Goal: Complete application form

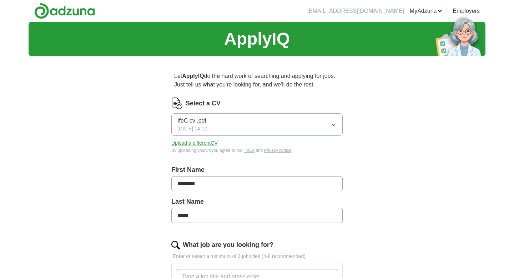
click at [332, 129] on button "IfeC cv .pdf [DATE] 14:12" at bounding box center [256, 124] width 171 height 22
click at [372, 125] on div "ApplyIQ Let ApplyIQ do the hard work of searching and applying for jobs. Just t…" at bounding box center [257, 265] width 457 height 487
click at [191, 145] on button "Upload a different CV" at bounding box center [194, 142] width 46 height 7
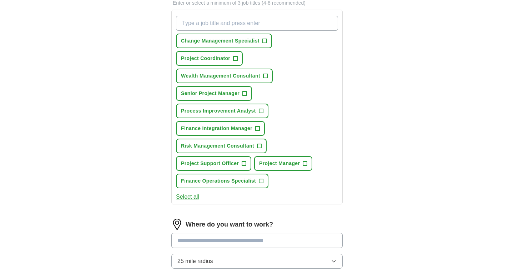
scroll to position [257, 0]
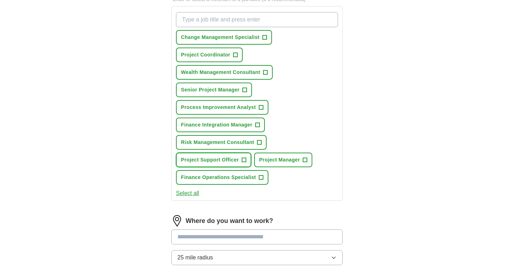
click at [245, 159] on span "+" at bounding box center [244, 160] width 4 height 6
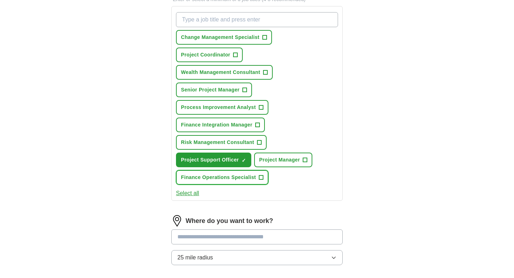
click at [262, 179] on span "+" at bounding box center [261, 178] width 4 height 6
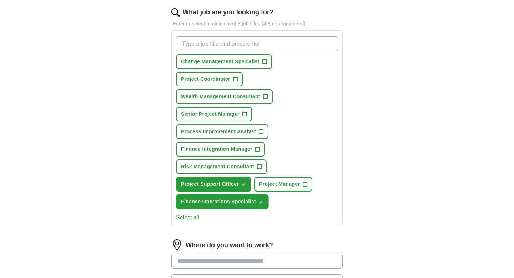
scroll to position [230, 0]
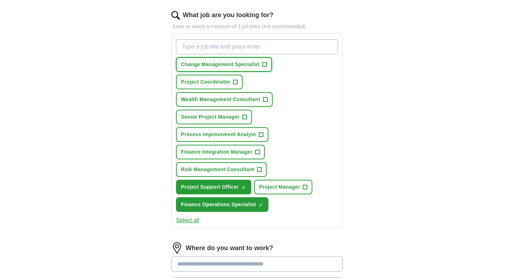
click at [265, 65] on span "+" at bounding box center [264, 65] width 4 height 6
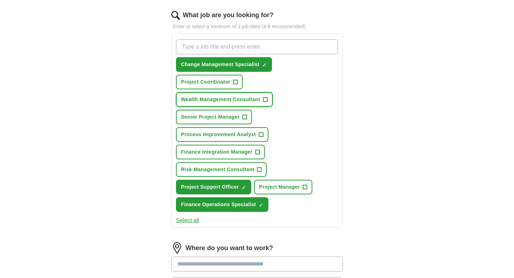
click at [262, 101] on button "Wealth Management Consultant +" at bounding box center [224, 99] width 97 height 15
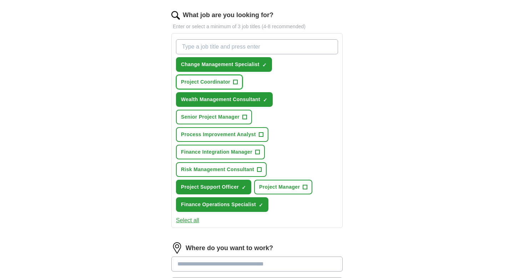
click at [235, 82] on span "+" at bounding box center [235, 82] width 4 height 6
click at [246, 119] on span "+" at bounding box center [245, 117] width 4 height 6
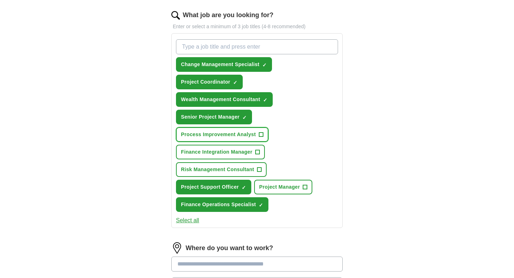
click at [248, 134] on span "Process Improvement Analyst" at bounding box center [218, 134] width 75 height 7
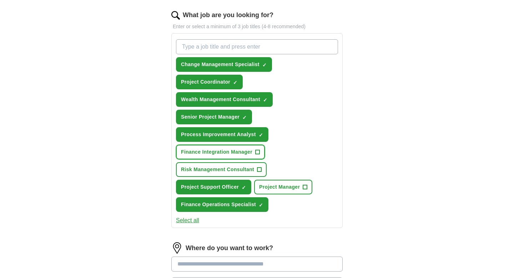
click at [250, 150] on span "Finance Integration Manager" at bounding box center [216, 151] width 71 height 7
click at [254, 168] on span "Risk Management Consultant" at bounding box center [217, 169] width 73 height 7
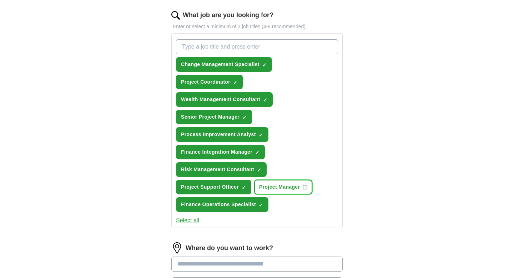
click at [300, 191] on button "Project Manager +" at bounding box center [283, 187] width 58 height 15
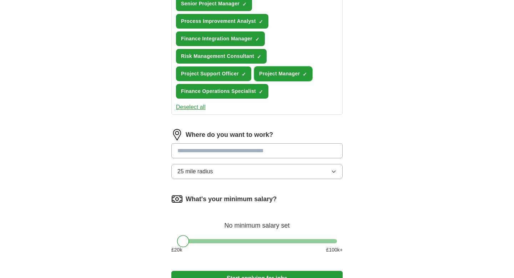
scroll to position [343, 0]
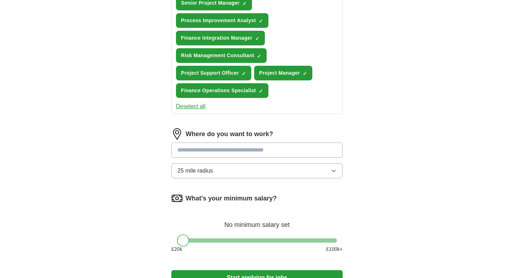
click at [298, 150] on input "text" at bounding box center [256, 149] width 171 height 15
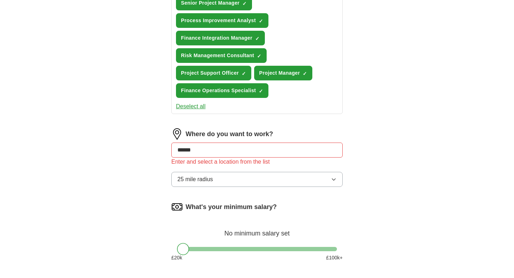
click at [344, 177] on div "Let ApplyIQ do the hard work of searching and applying for jobs. Just tell us w…" at bounding box center [257, 15] width 228 height 594
click at [295, 159] on div "Enter and select a location from the list" at bounding box center [256, 161] width 171 height 9
click at [287, 152] on input "******" at bounding box center [256, 149] width 171 height 15
type input "*"
click at [293, 153] on input "text" at bounding box center [256, 149] width 171 height 15
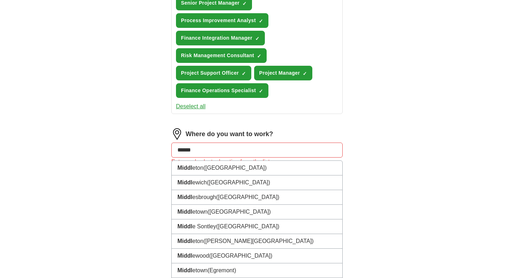
type input "*******"
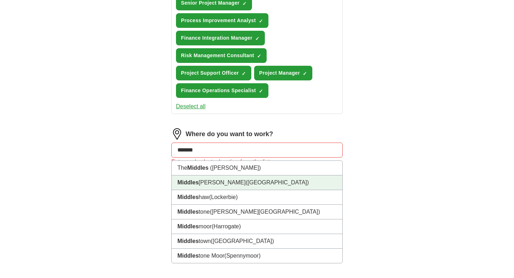
click at [301, 180] on li "Middles [PERSON_NAME] ([GEOGRAPHIC_DATA])" at bounding box center [257, 182] width 171 height 15
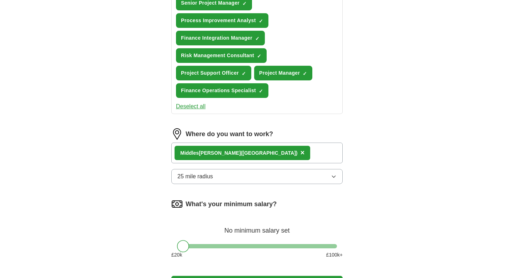
click at [293, 175] on button "25 mile radius" at bounding box center [256, 176] width 171 height 15
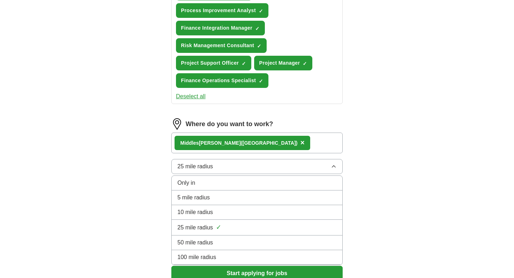
scroll to position [354, 0]
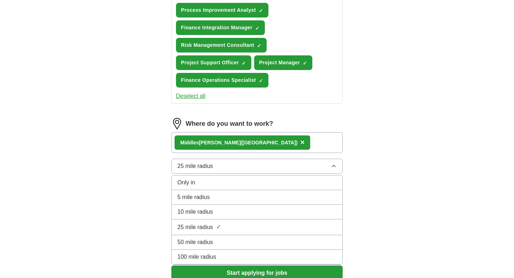
click at [260, 237] on li "50 mile radius" at bounding box center [257, 242] width 171 height 15
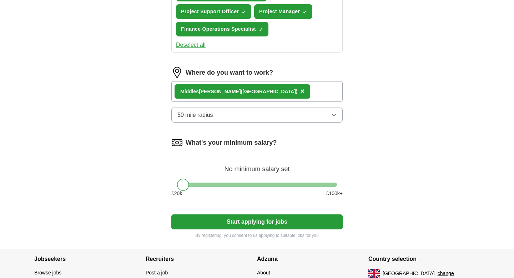
scroll to position [410, 0]
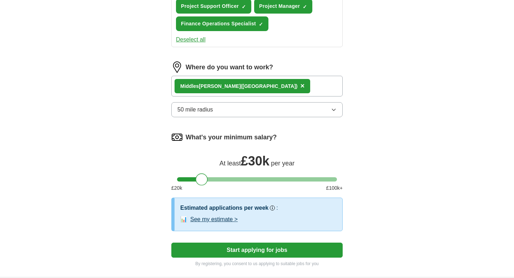
drag, startPoint x: 183, startPoint y: 182, endPoint x: 202, endPoint y: 183, distance: 18.6
click at [202, 183] on div at bounding box center [202, 179] width 12 height 12
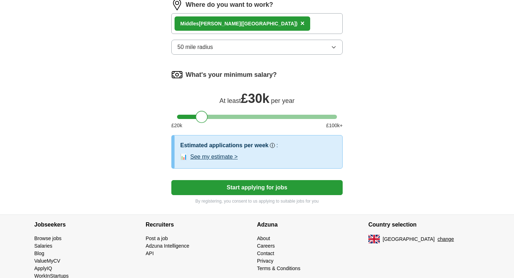
scroll to position [489, 0]
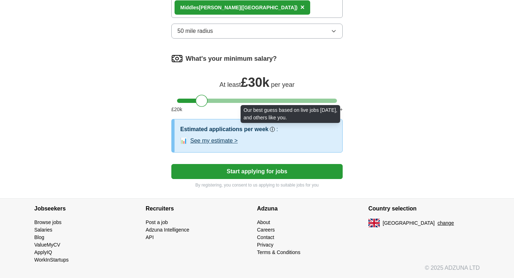
click at [272, 131] on icon at bounding box center [272, 129] width 4 height 4
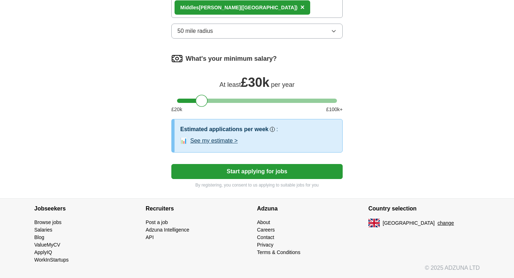
click at [264, 174] on button "Start applying for jobs" at bounding box center [256, 171] width 171 height 15
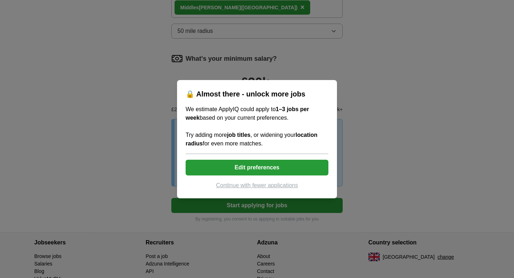
click at [373, 154] on div "🔒 Almost there - unlock more jobs We estimate ApplyIQ could apply to 1–3 jobs p…" at bounding box center [257, 139] width 514 height 278
click at [276, 171] on button "Edit preferences" at bounding box center [257, 168] width 143 height 16
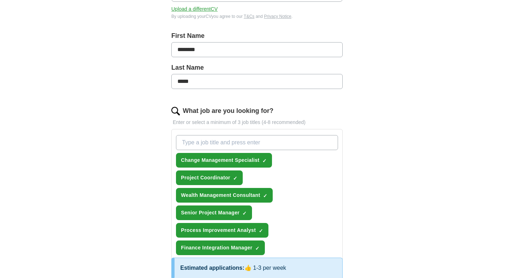
scroll to position [135, 0]
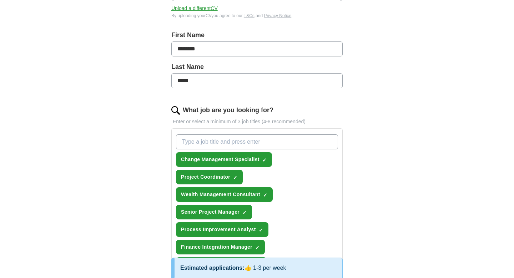
click at [262, 142] on input "What job are you looking for?" at bounding box center [257, 141] width 162 height 15
type input "Implementation manager"
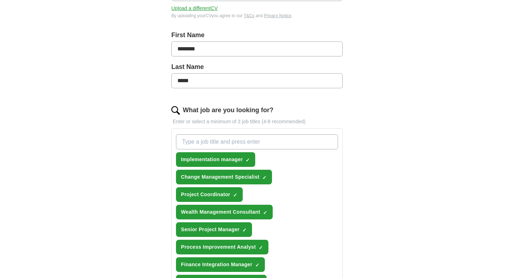
click at [263, 140] on input "What job are you looking for?" at bounding box center [257, 141] width 162 height 15
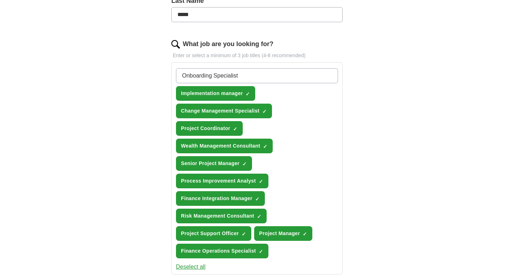
scroll to position [203, 0]
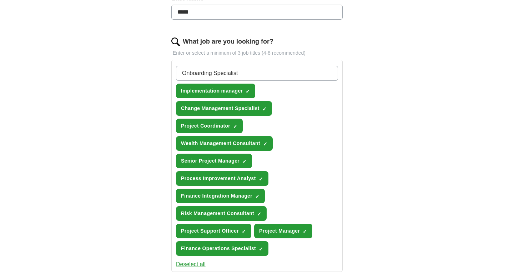
type input "Onboarding Specialist"
click at [0, 0] on span "×" at bounding box center [0, 0] width 0 height 0
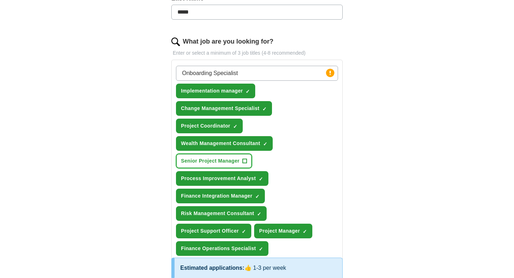
click at [245, 162] on span "+" at bounding box center [245, 161] width 4 height 6
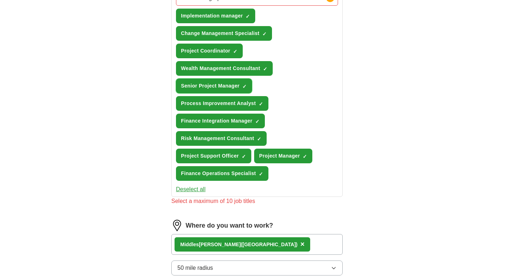
scroll to position [277, 0]
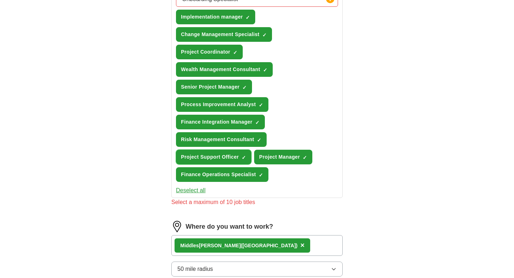
click at [0, 0] on span "×" at bounding box center [0, 0] width 0 height 0
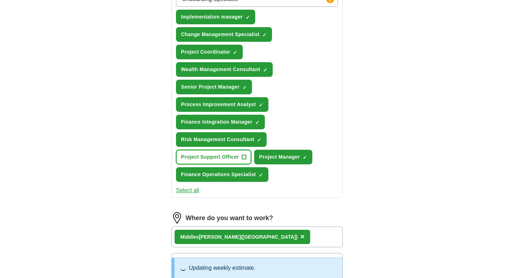
click at [246, 159] on span "+" at bounding box center [244, 157] width 4 height 6
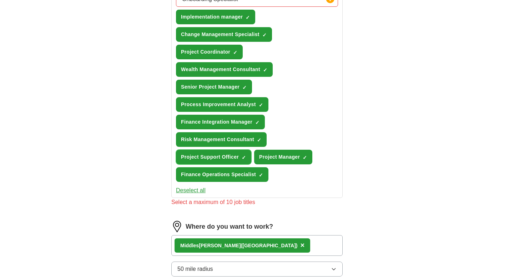
click at [0, 0] on span "×" at bounding box center [0, 0] width 0 height 0
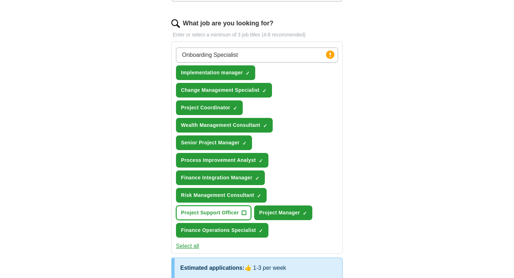
scroll to position [221, 0]
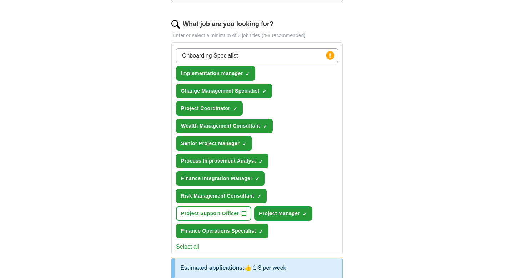
click at [278, 56] on input "Onboarding Specialist" at bounding box center [257, 55] width 162 height 15
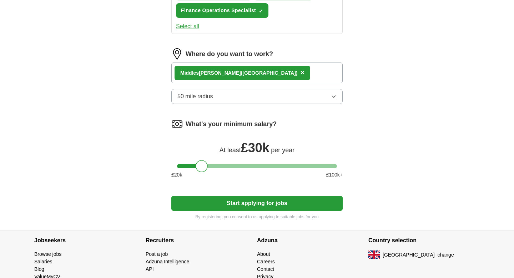
scroll to position [456, 0]
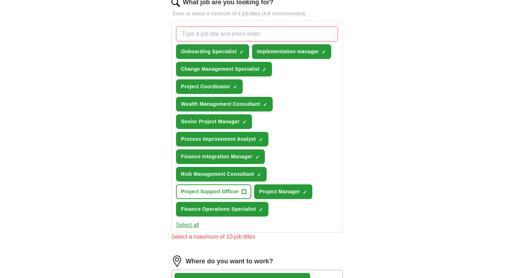
scroll to position [243, 0]
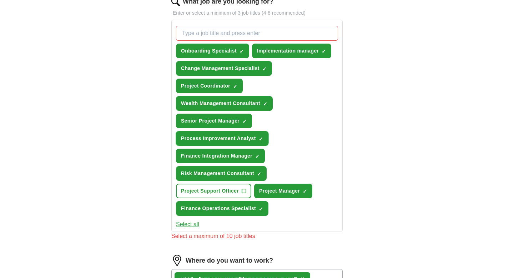
click at [0, 0] on span "×" at bounding box center [0, 0] width 0 height 0
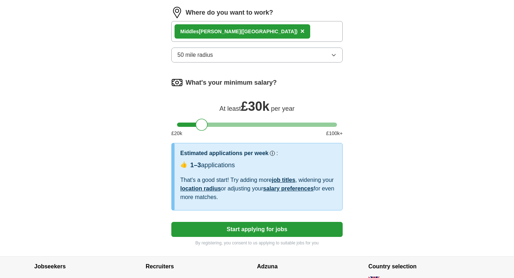
scroll to position [540, 0]
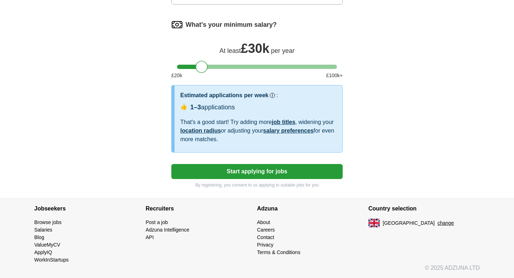
click at [292, 175] on button "Start applying for jobs" at bounding box center [256, 171] width 171 height 15
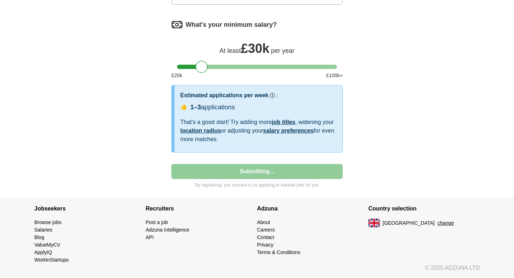
select select "**"
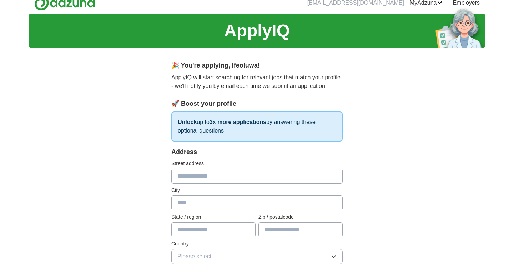
scroll to position [0, 0]
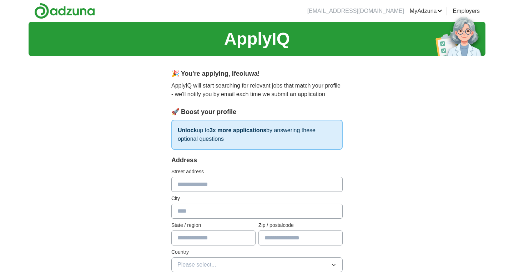
click at [291, 190] on input "text" at bounding box center [256, 184] width 171 height 15
type input "**********"
type input "*********"
type input "*******"
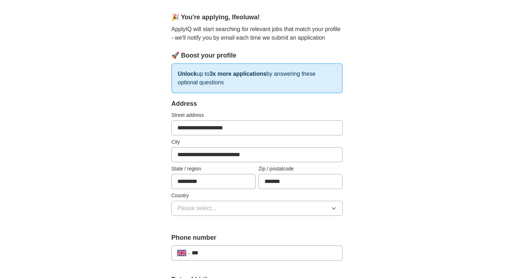
scroll to position [56, 0]
click at [263, 207] on button "Please select..." at bounding box center [256, 208] width 171 height 15
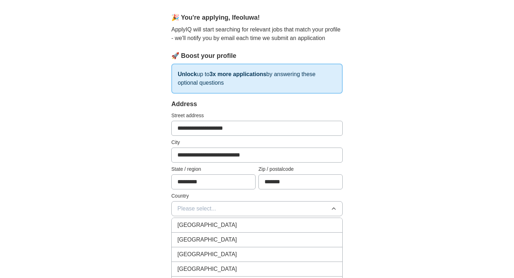
click at [249, 223] on div "[GEOGRAPHIC_DATA]" at bounding box center [256, 225] width 159 height 9
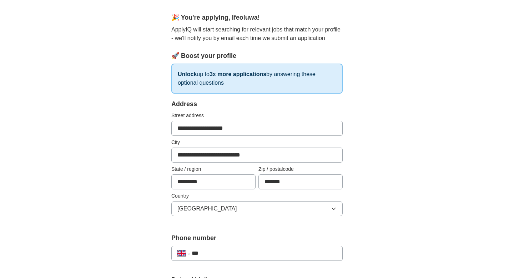
click at [248, 250] on input "***" at bounding box center [264, 253] width 145 height 9
type input "**********"
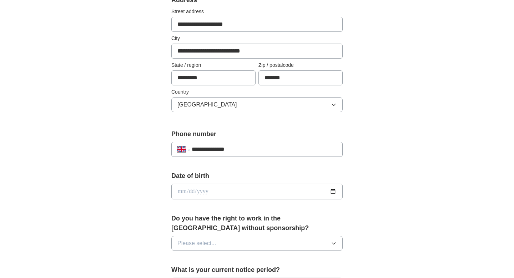
scroll to position [161, 0]
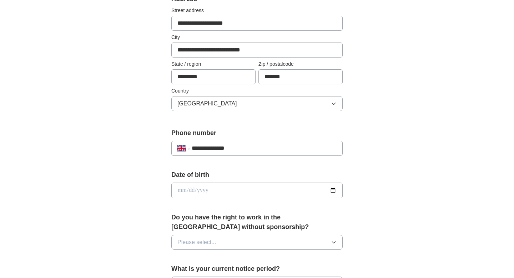
click at [273, 188] on input "date" at bounding box center [256, 190] width 171 height 16
type input "**********"
click at [297, 245] on button "Please select..." at bounding box center [256, 242] width 171 height 15
click at [285, 257] on div "Yes" at bounding box center [256, 258] width 159 height 9
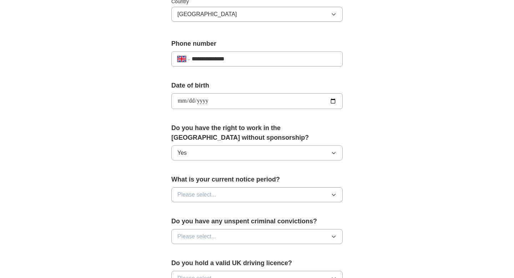
scroll to position [281, 0]
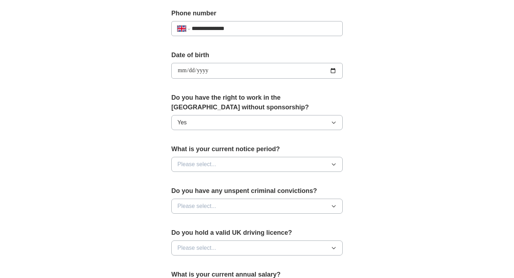
click at [281, 170] on button "Please select..." at bounding box center [256, 164] width 171 height 15
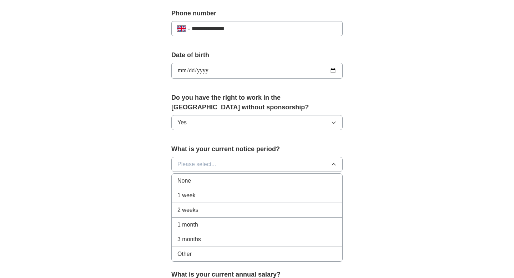
click at [267, 220] on li "1 month" at bounding box center [257, 224] width 171 height 15
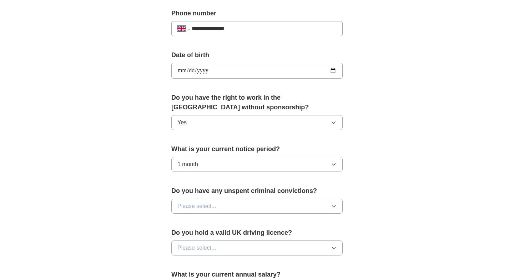
click at [279, 202] on button "Please select..." at bounding box center [256, 205] width 171 height 15
click at [273, 232] on li "No" at bounding box center [257, 237] width 171 height 15
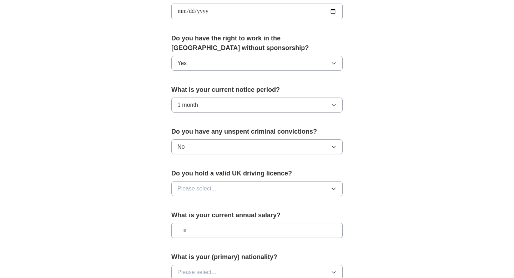
scroll to position [346, 0]
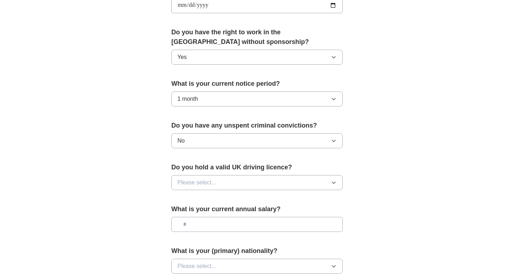
click at [267, 178] on button "Please select..." at bounding box center [256, 182] width 171 height 15
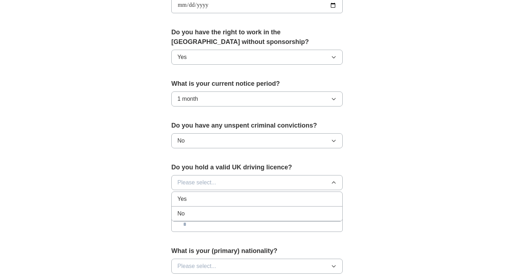
click at [253, 210] on div "No" at bounding box center [256, 213] width 159 height 9
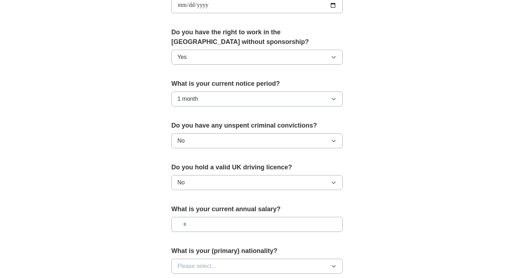
click at [255, 220] on input "text" at bounding box center [256, 224] width 171 height 15
type input "*******"
click at [268, 262] on button "Please select..." at bounding box center [256, 265] width 171 height 15
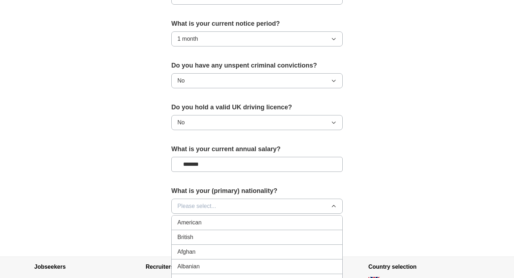
scroll to position [407, 0]
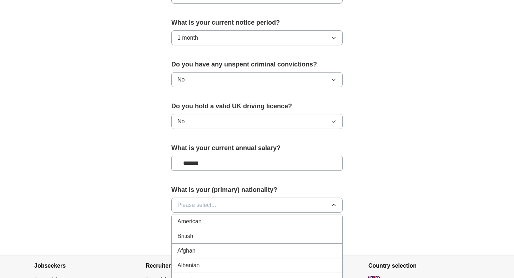
click at [235, 208] on button "Please select..." at bounding box center [256, 204] width 171 height 15
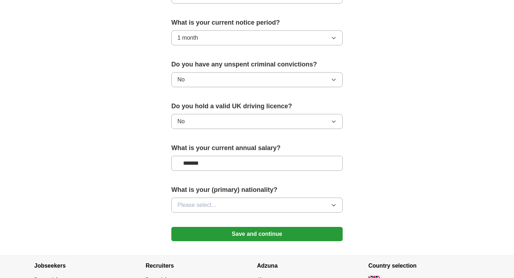
click at [235, 202] on button "Please select..." at bounding box center [256, 204] width 171 height 15
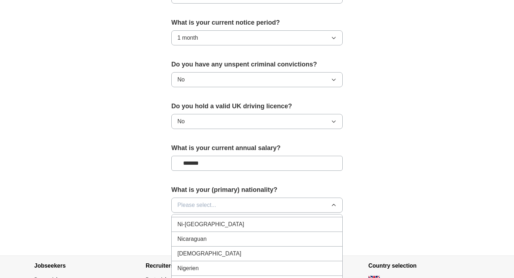
scroll to position [1856, 0]
click at [236, 253] on div "[DEMOGRAPHIC_DATA]" at bounding box center [256, 254] width 159 height 9
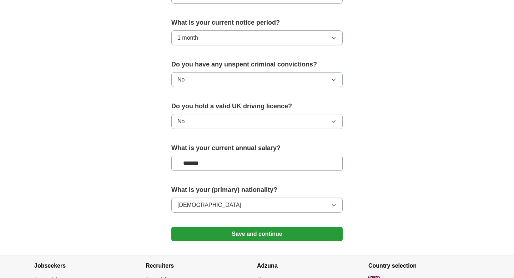
click at [251, 236] on button "Save and continue" at bounding box center [256, 234] width 171 height 14
